Goal: Task Accomplishment & Management: Use online tool/utility

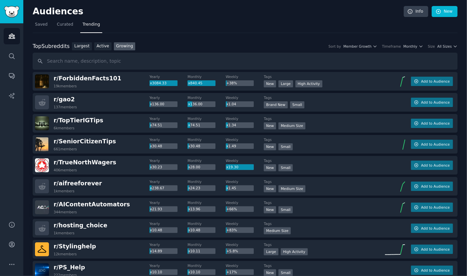
click at [448, 44] on span "All Sizes" at bounding box center [444, 46] width 14 height 5
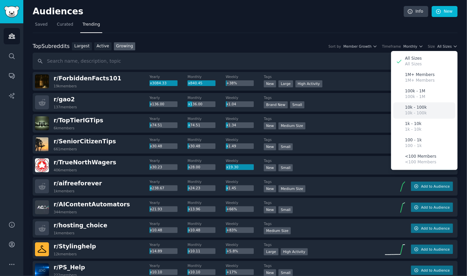
click at [415, 109] on p "10k - 100k" at bounding box center [416, 108] width 22 height 6
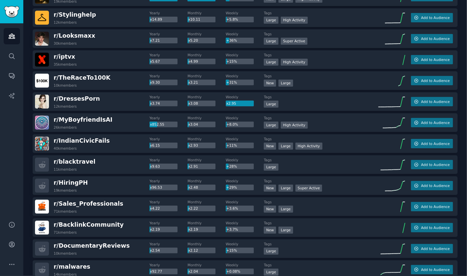
scroll to position [85, 0]
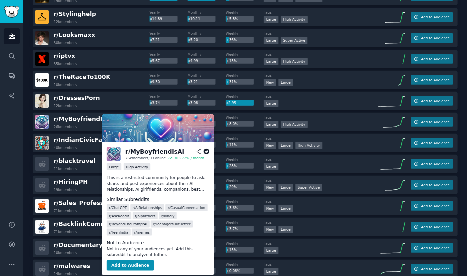
drag, startPoint x: 92, startPoint y: 121, endPoint x: 122, endPoint y: 92, distance: 42.4
click at [122, 92] on div "r/ DressesPorn 12k members Yearly x3.74 Monthly x3.08 Weekly x2.95 Tags Large A…" at bounding box center [245, 101] width 425 height 19
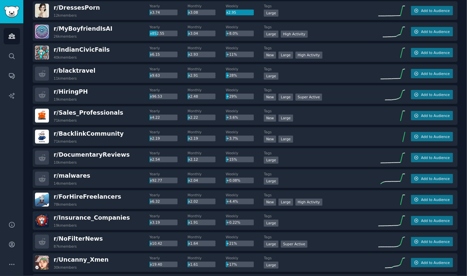
scroll to position [176, 0]
click at [105, 127] on div "r/ BacklinkCommunity 71k members Yearly x2.19 Monthly x2.19 Weekly +3.7% Tags N…" at bounding box center [245, 136] width 425 height 19
click at [99, 115] on span "r/ Sales_Professionals" at bounding box center [89, 112] width 70 height 7
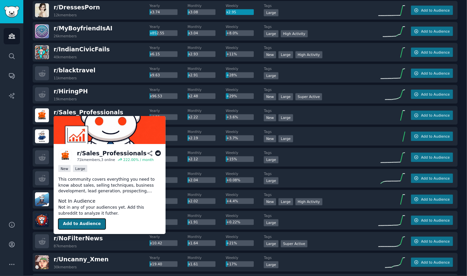
click at [73, 221] on button "Add to Audience" at bounding box center [81, 224] width 47 height 11
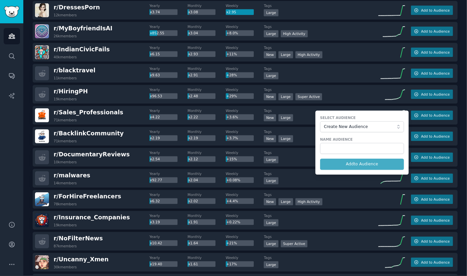
click at [225, 191] on div "r/ ForHireFreelancers 78k members Yearly x6.32 Monthly x2.02 Weekly +4.4% Tags …" at bounding box center [245, 199] width 425 height 19
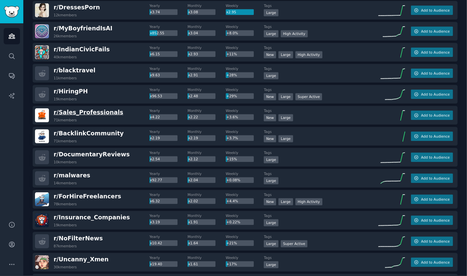
click at [77, 110] on span "r/ Sales_Professionals" at bounding box center [89, 112] width 70 height 7
